Goal: Register for event/course: Sign up to attend an event or enroll in a course

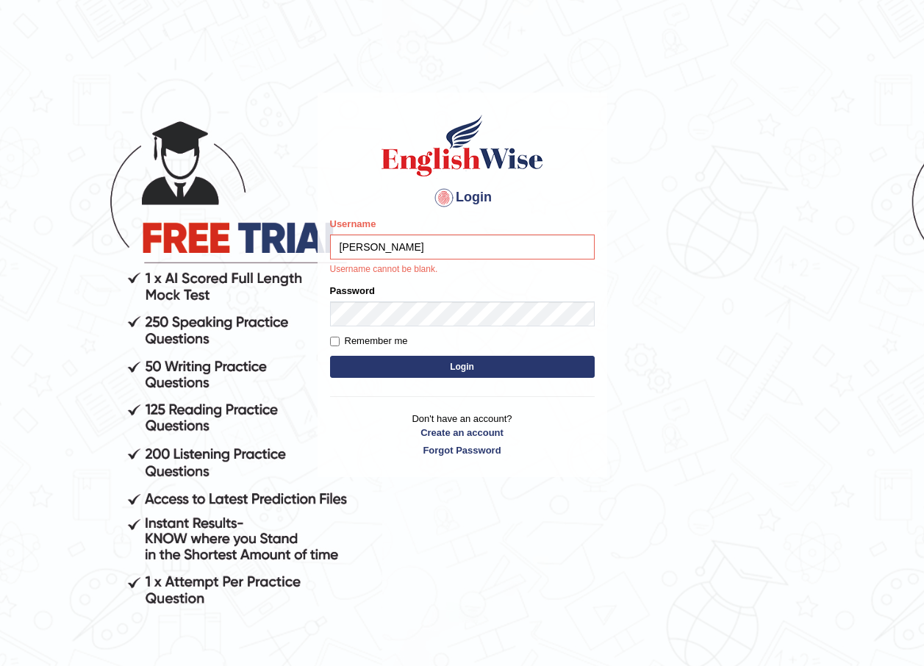
type input "Jessica2025"
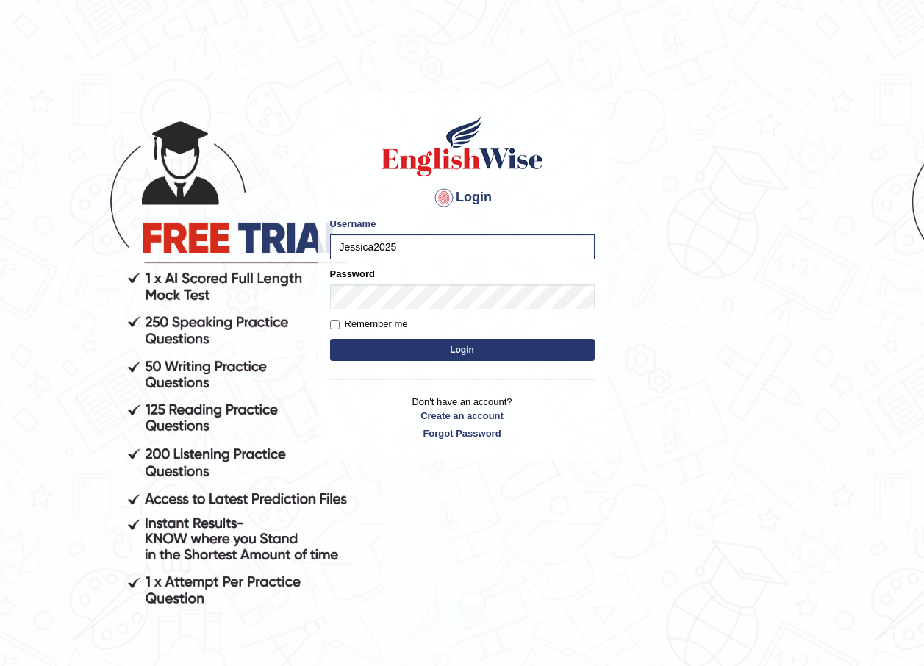
click at [381, 322] on label "Remember me" at bounding box center [369, 324] width 78 height 15
click at [339, 322] on input "Remember me" at bounding box center [335, 325] width 10 height 10
click at [342, 327] on label "Remember me" at bounding box center [369, 324] width 78 height 15
click at [339, 327] on input "Remember me" at bounding box center [335, 325] width 10 height 10
checkbox input "false"
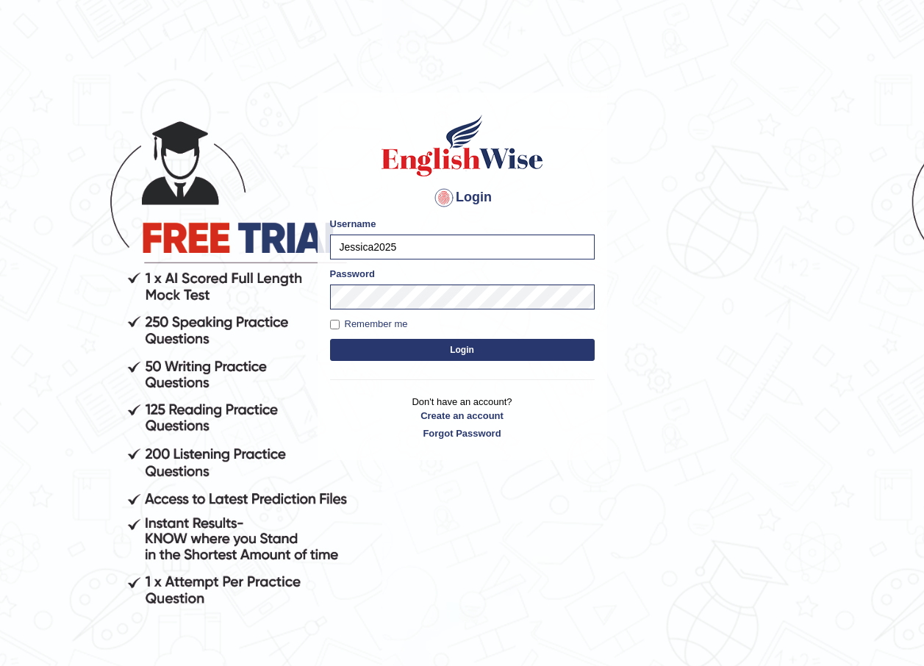
click at [388, 361] on button "Login" at bounding box center [462, 350] width 265 height 22
click at [414, 348] on button "Login" at bounding box center [462, 350] width 265 height 22
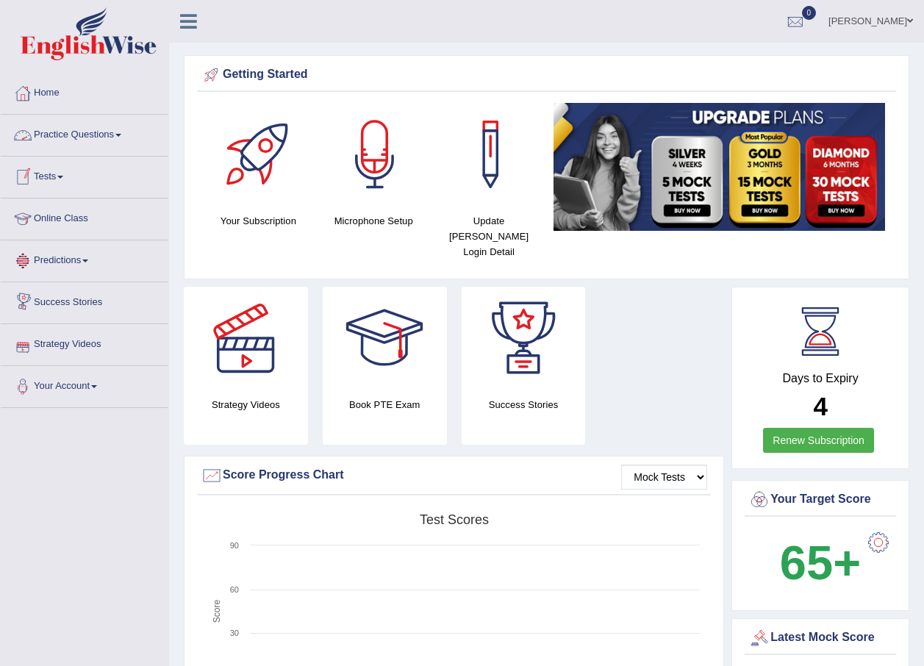
click at [51, 170] on link "Tests" at bounding box center [85, 175] width 168 height 37
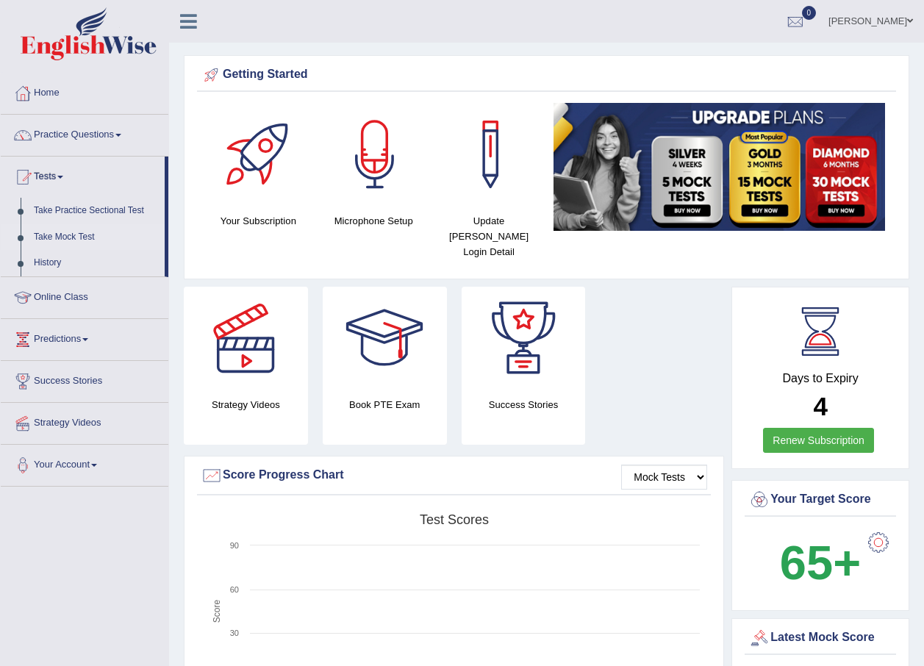
click at [87, 237] on link "Take Mock Test" at bounding box center [95, 237] width 137 height 26
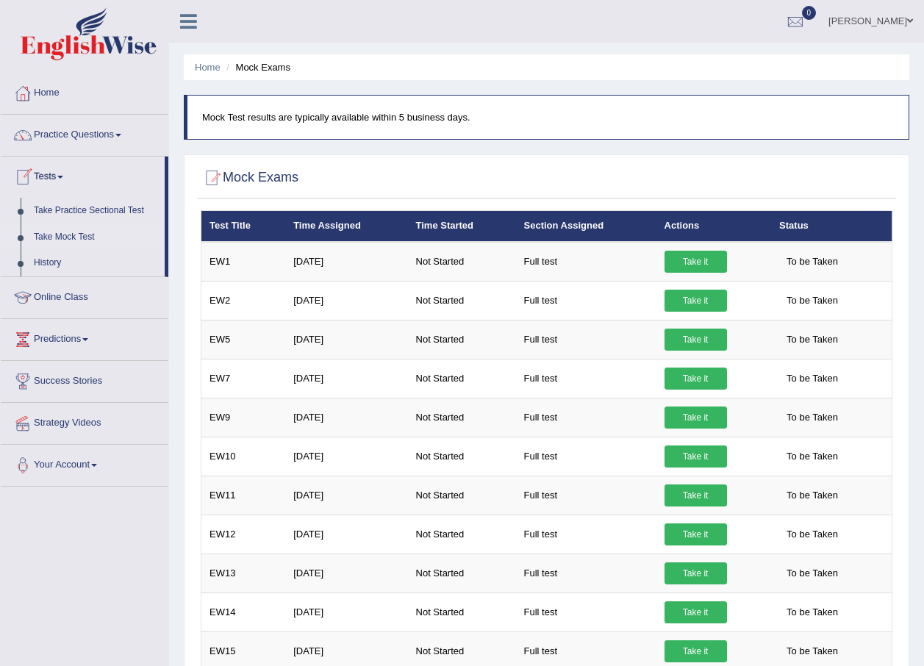
click at [56, 178] on link "Tests" at bounding box center [83, 175] width 164 height 37
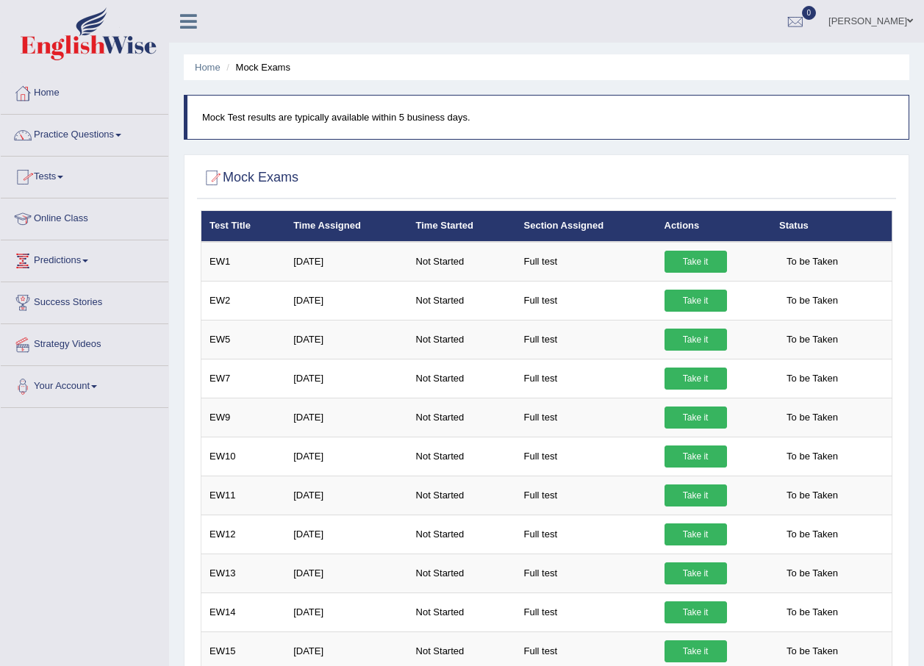
click at [56, 178] on link "Tests" at bounding box center [85, 175] width 168 height 37
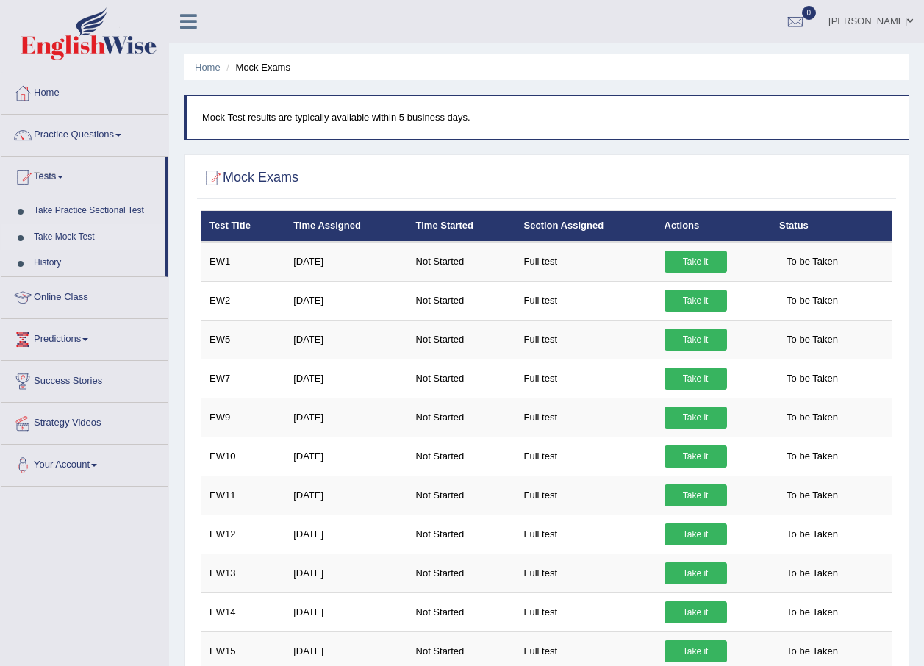
click at [71, 229] on link "Take Mock Test" at bounding box center [95, 237] width 137 height 26
click at [702, 263] on link "Take it" at bounding box center [695, 262] width 62 height 22
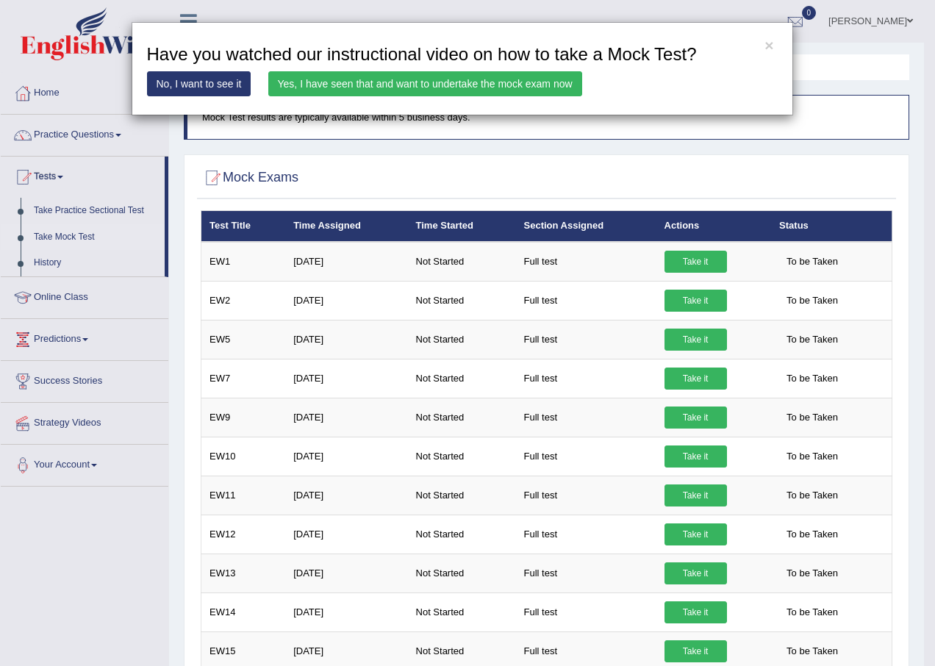
click at [450, 80] on link "Yes, I have seen that and want to undertake the mock exam now" at bounding box center [425, 83] width 314 height 25
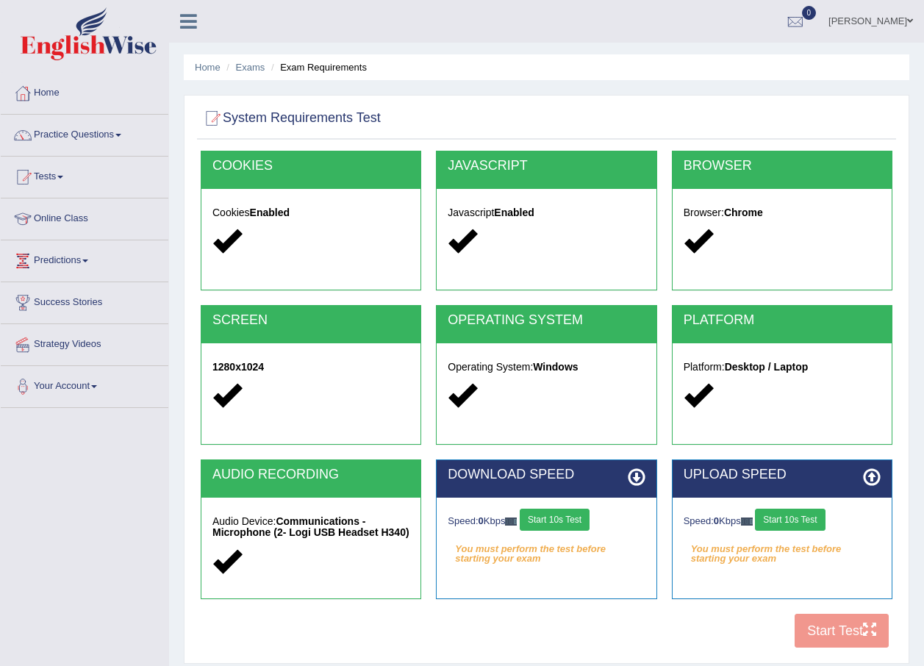
click at [553, 522] on button "Start 10s Test" at bounding box center [554, 519] width 70 height 22
click at [794, 520] on button "Start 10s Test" at bounding box center [790, 519] width 70 height 22
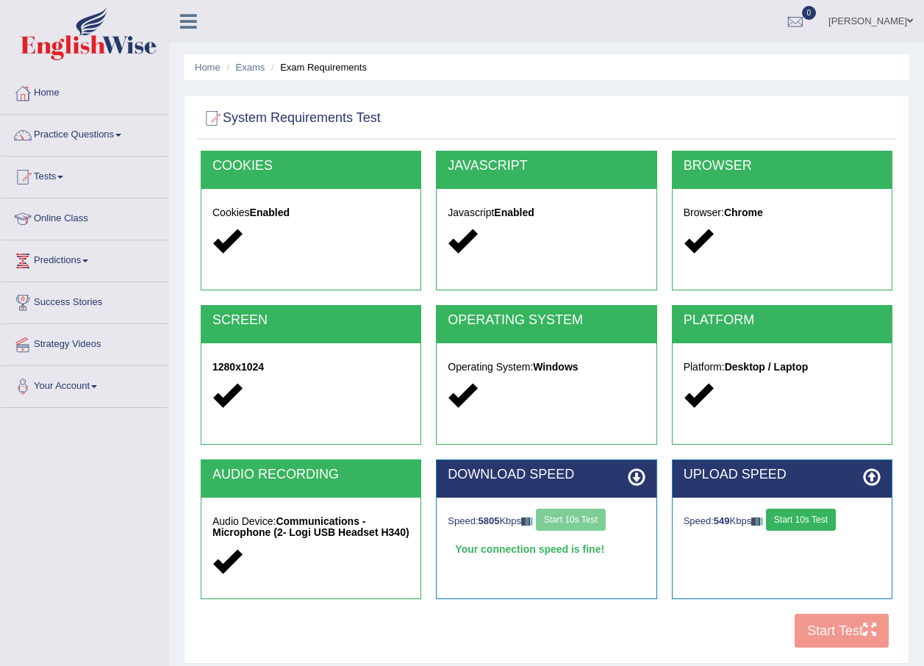
click at [825, 510] on button "Start 10s Test" at bounding box center [801, 519] width 70 height 22
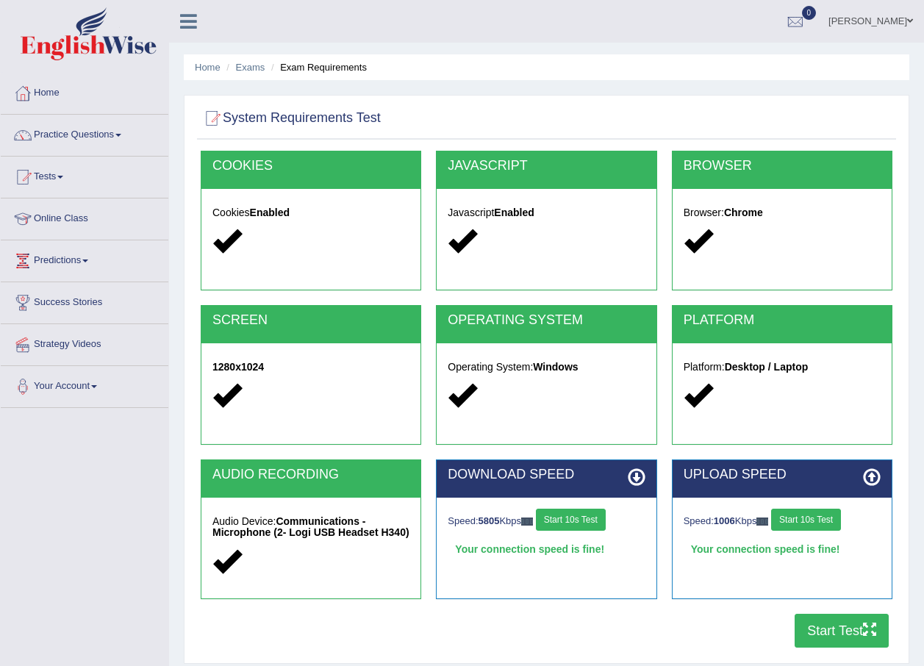
click at [858, 630] on button "Start Test" at bounding box center [841, 631] width 94 height 34
click at [914, 18] on link "[PERSON_NAME]" at bounding box center [870, 19] width 107 height 38
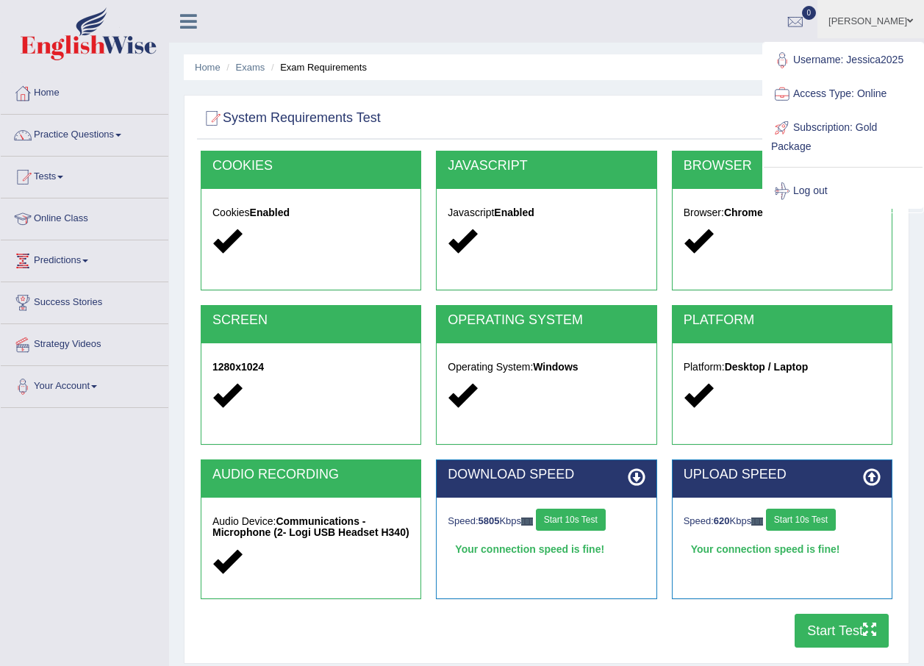
click at [796, 187] on link "Log out" at bounding box center [842, 191] width 159 height 34
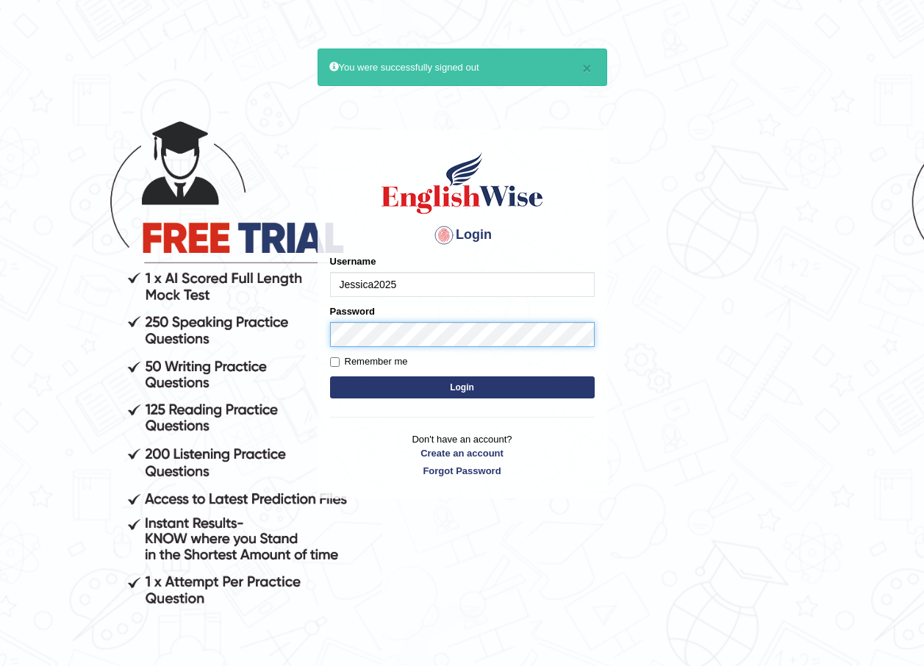
type input "Jessica2025"
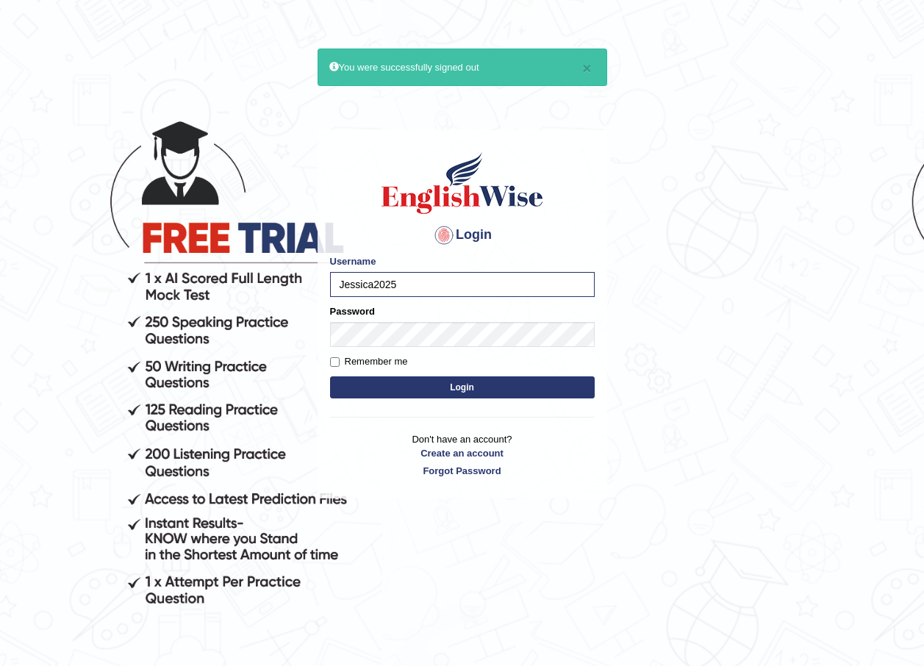
click at [489, 393] on button "Login" at bounding box center [462, 387] width 265 height 22
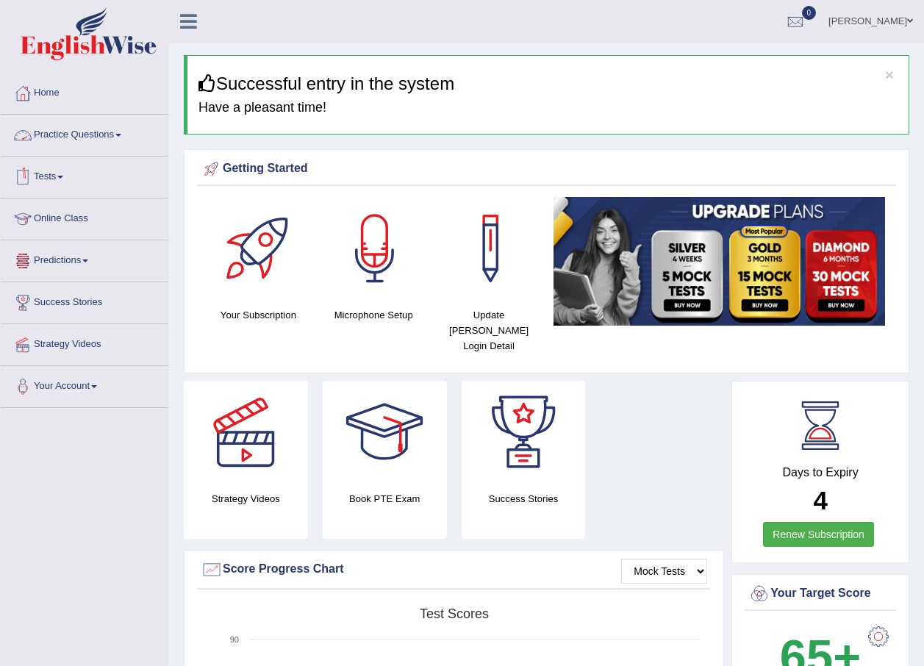
click at [109, 134] on link "Practice Questions" at bounding box center [85, 133] width 168 height 37
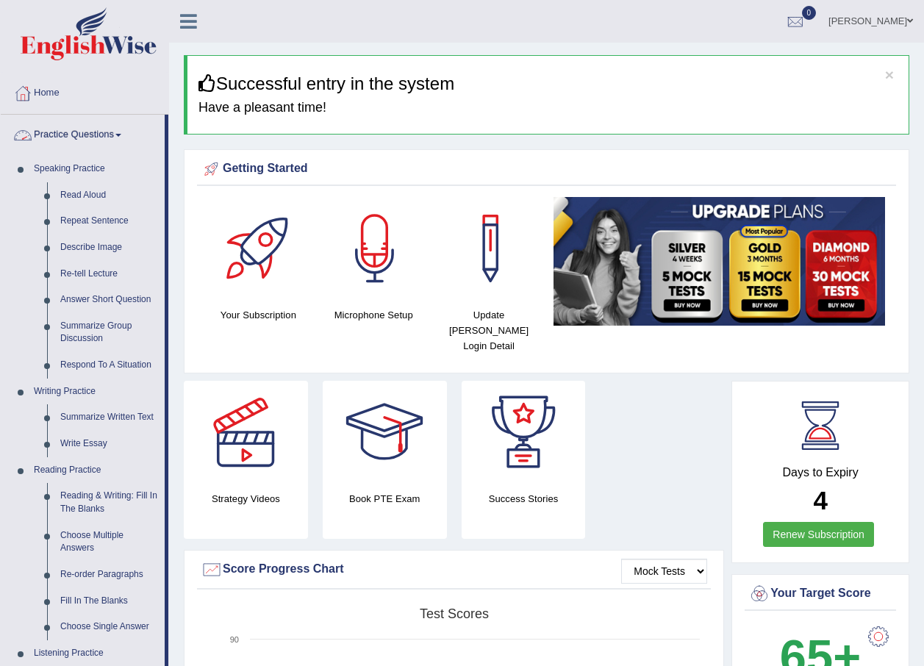
click at [96, 136] on link "Practice Questions" at bounding box center [83, 133] width 164 height 37
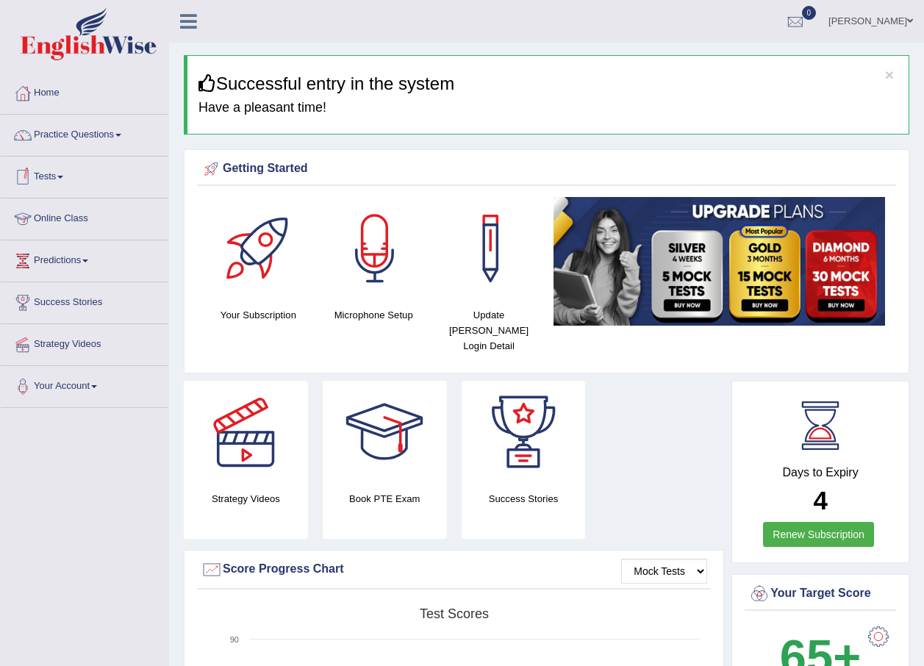
click at [49, 175] on link "Tests" at bounding box center [85, 175] width 168 height 37
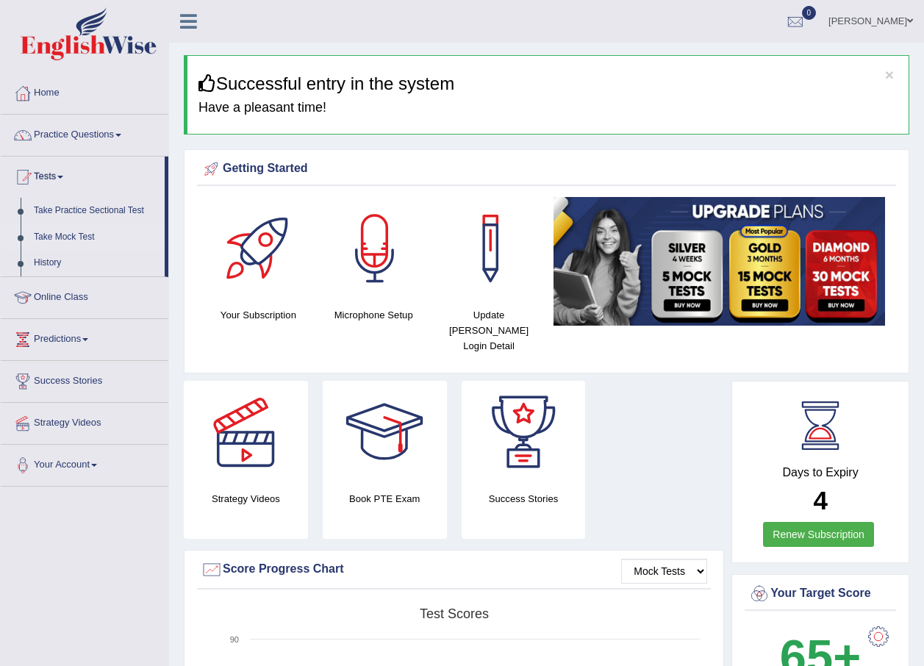
click at [65, 236] on link "Take Mock Test" at bounding box center [95, 237] width 137 height 26
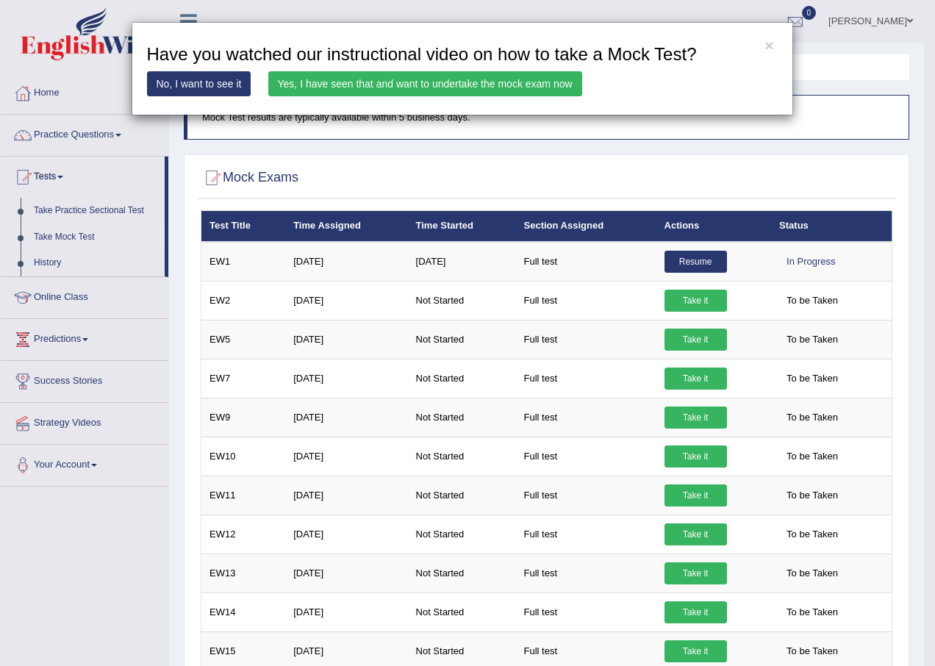
click at [448, 90] on link "Yes, I have seen that and want to undertake the mock exam now" at bounding box center [425, 83] width 314 height 25
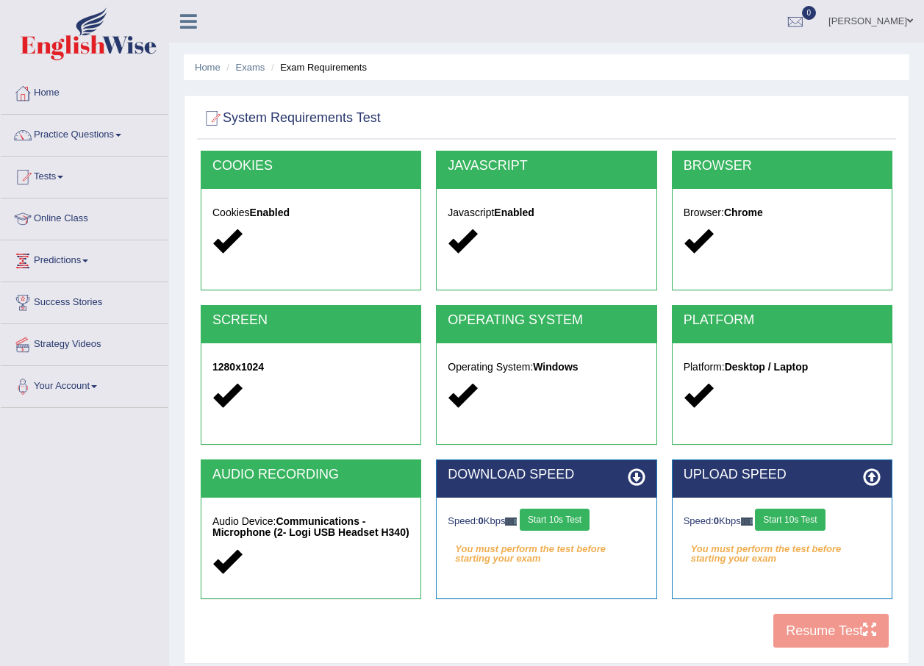
click at [587, 517] on button "Start 10s Test" at bounding box center [554, 519] width 70 height 22
click at [800, 519] on button "Start 10s Test" at bounding box center [790, 519] width 70 height 22
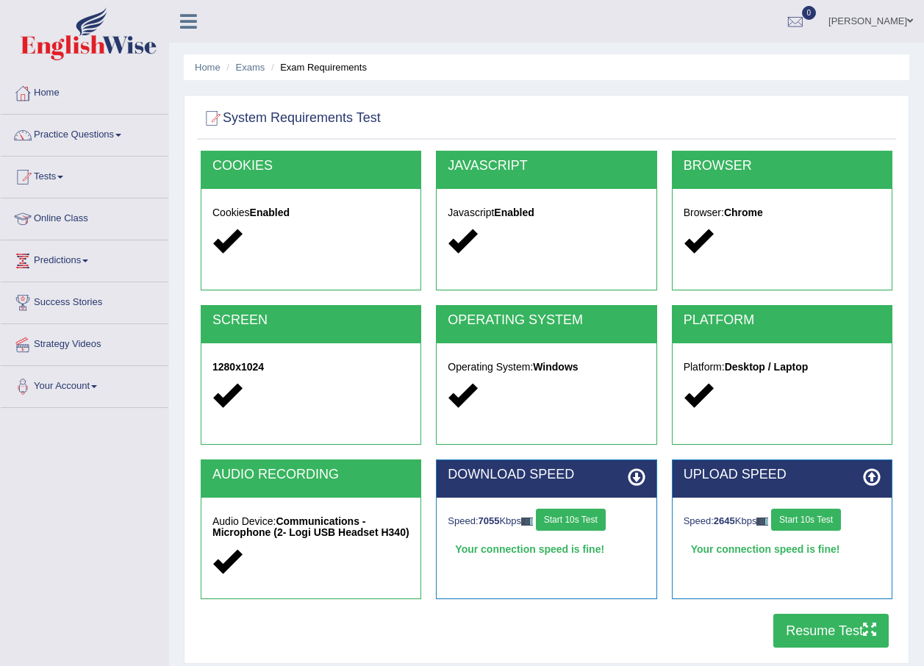
click at [808, 625] on button "Resume Test" at bounding box center [830, 631] width 115 height 34
click at [845, 639] on button "Resume Test" at bounding box center [830, 631] width 115 height 34
click at [59, 170] on link "Tests" at bounding box center [85, 175] width 168 height 37
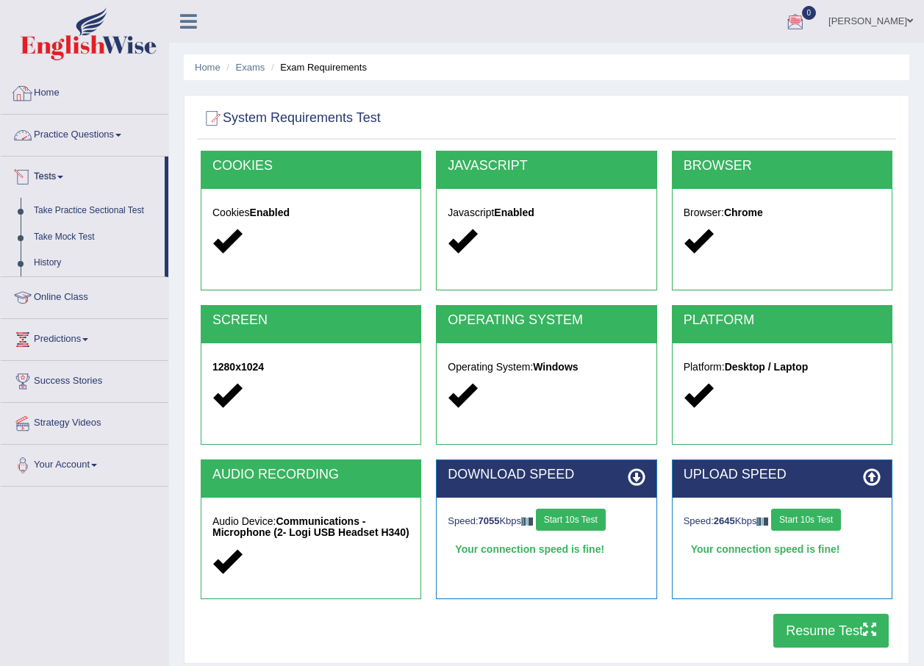
click at [31, 93] on div at bounding box center [23, 93] width 22 height 22
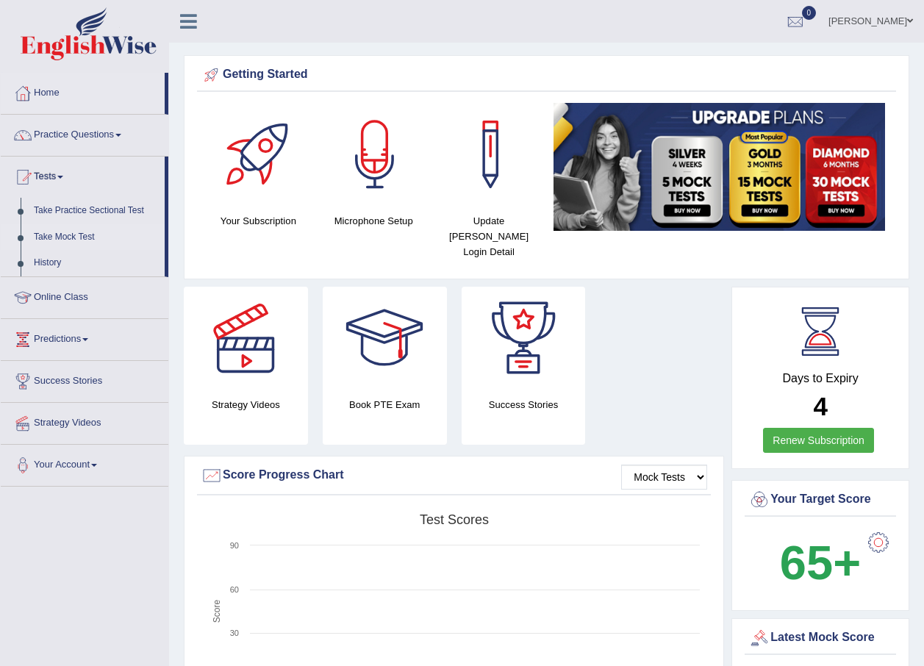
click at [61, 240] on link "Take Mock Test" at bounding box center [95, 237] width 137 height 26
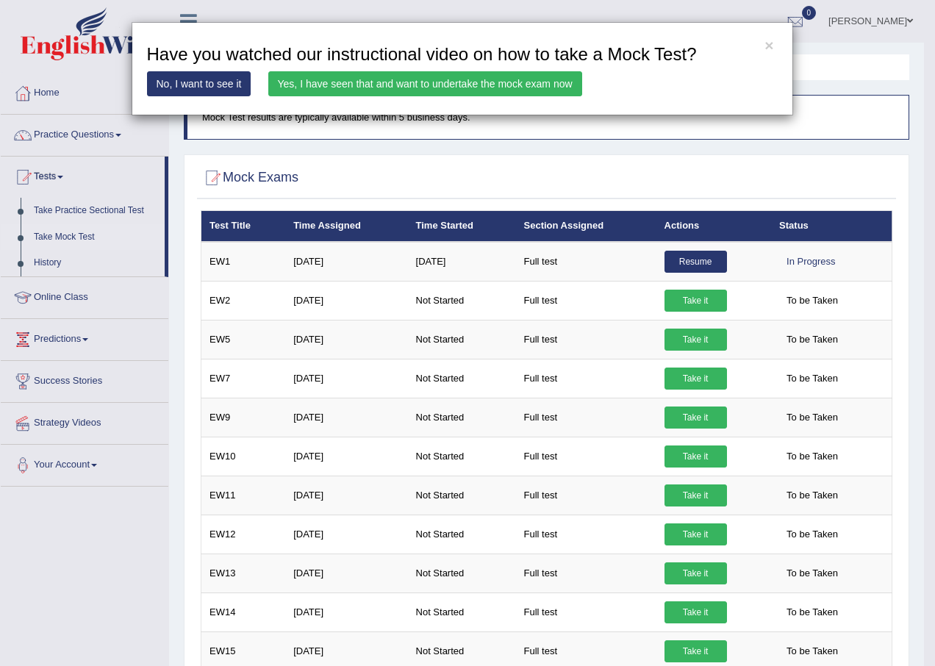
click at [503, 81] on link "Yes, I have seen that and want to undertake the mock exam now" at bounding box center [425, 83] width 314 height 25
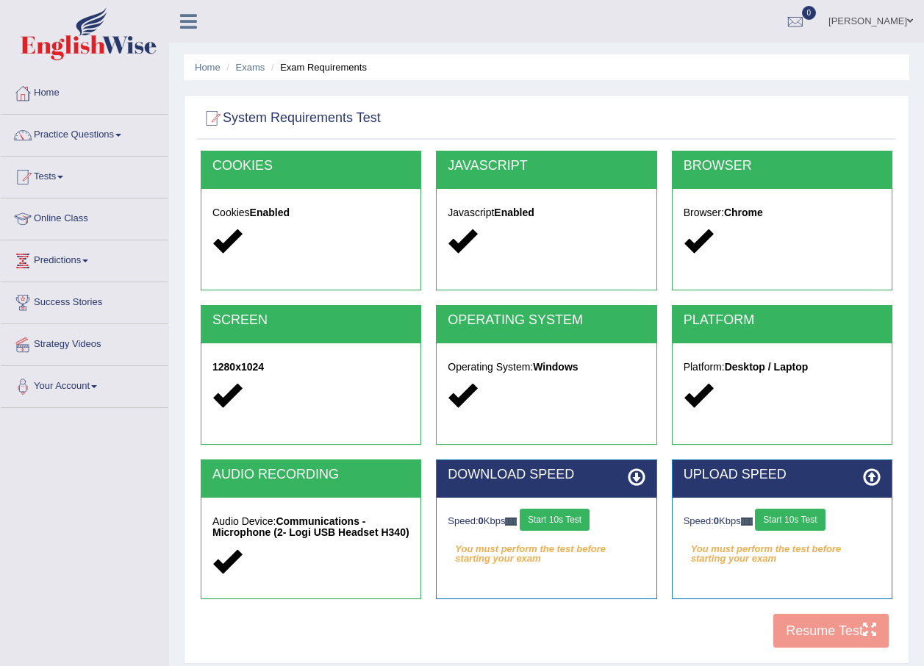
click at [570, 520] on button "Start 10s Test" at bounding box center [554, 519] width 70 height 22
click at [818, 517] on button "Start 10s Test" at bounding box center [790, 519] width 70 height 22
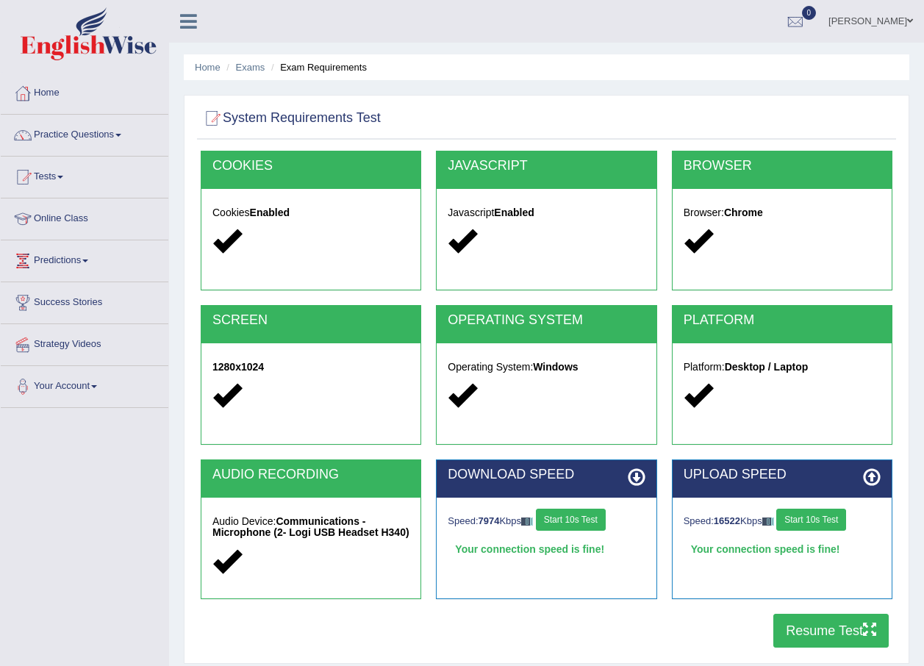
click at [843, 626] on button "Resume Test" at bounding box center [830, 631] width 115 height 34
